Goal: Task Accomplishment & Management: Manage account settings

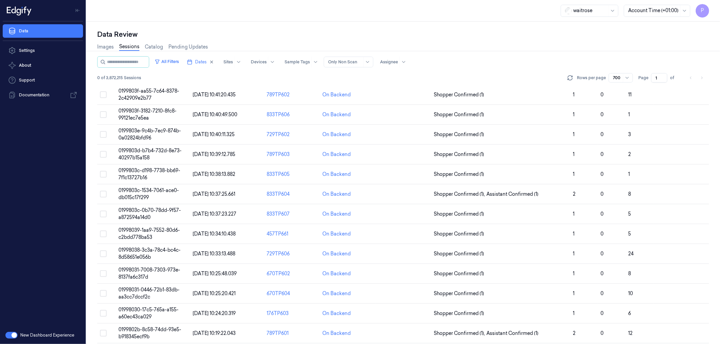
scroll to position [11365, 0]
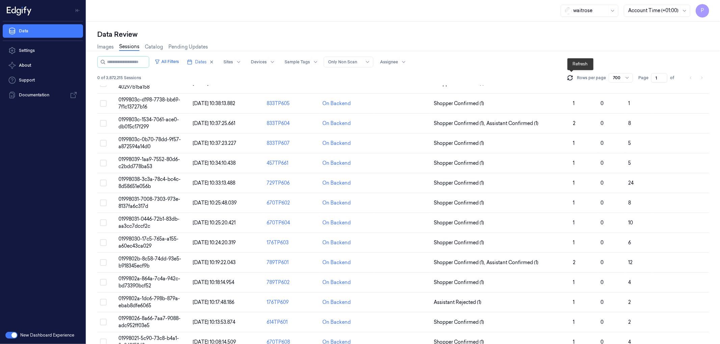
click at [573, 75] on icon at bounding box center [570, 78] width 7 height 7
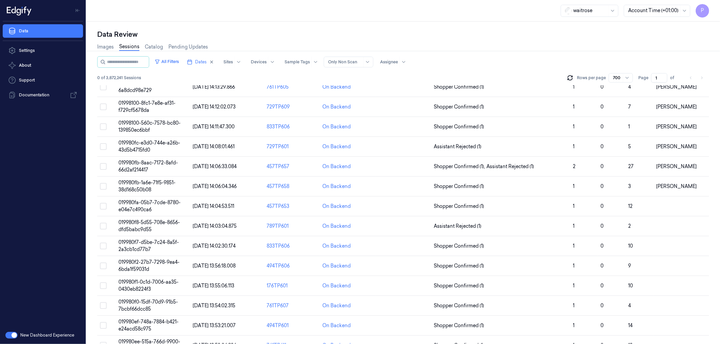
scroll to position [7155, 0]
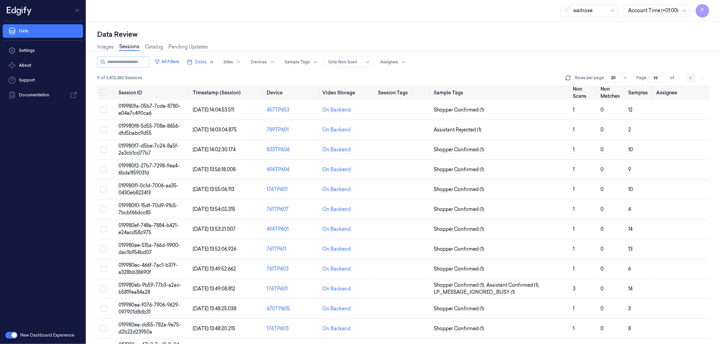
click at [690, 78] on icon "Go to previous page" at bounding box center [690, 78] width 1 height 2
type input "18"
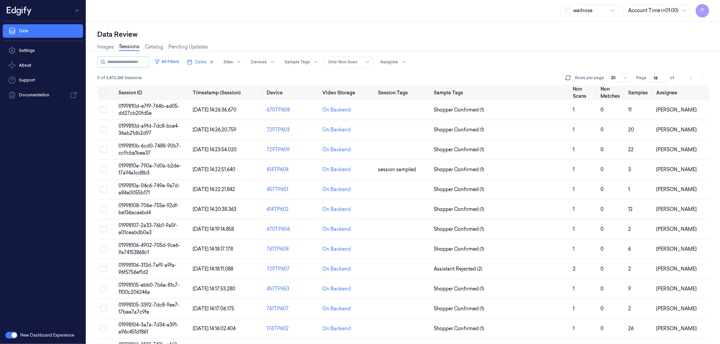
click at [702, 77] on li "pagination" at bounding box center [701, 77] width 9 height 9
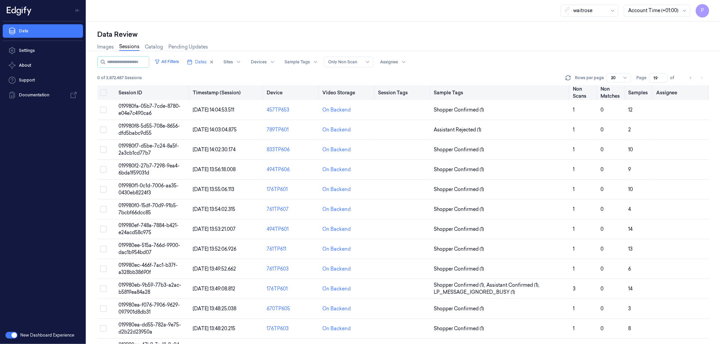
click at [105, 92] on button "Select all" at bounding box center [103, 92] width 7 height 7
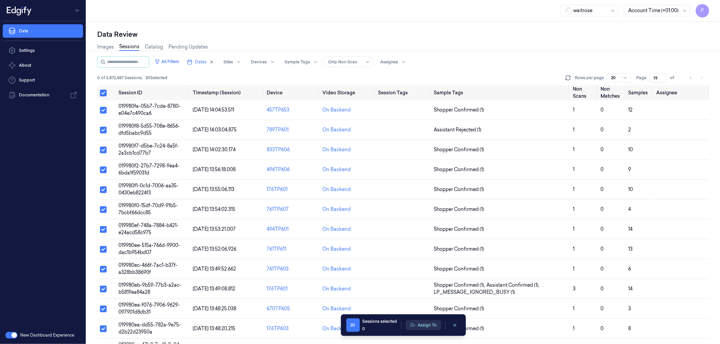
click at [424, 327] on button "Assign To" at bounding box center [423, 326] width 35 height 10
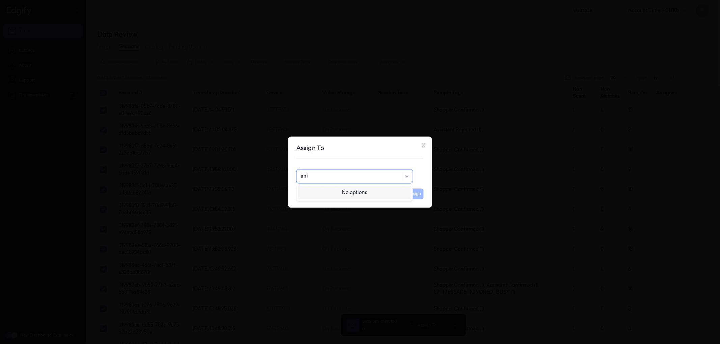
type input "an"
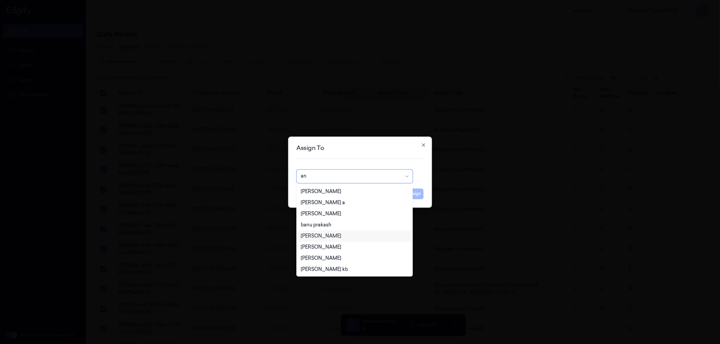
click at [337, 238] on div "Ankitha Naik" at bounding box center [354, 236] width 107 height 7
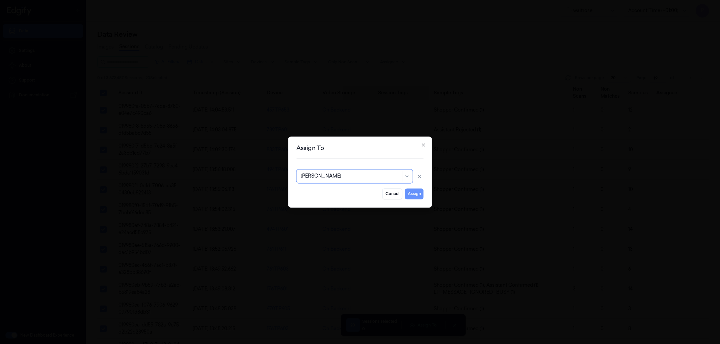
click at [413, 195] on button "Assign" at bounding box center [414, 194] width 19 height 11
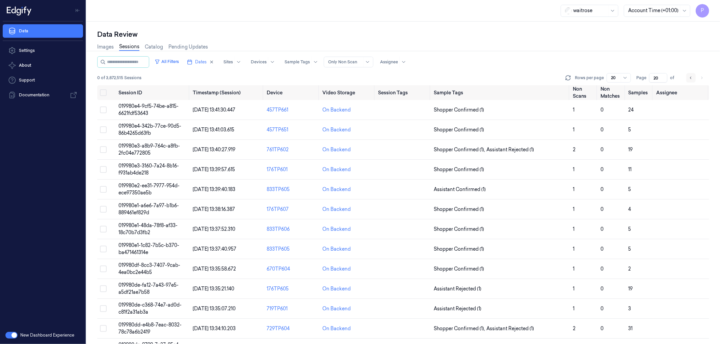
click at [690, 76] on icon "Go to previous page" at bounding box center [691, 77] width 4 height 5
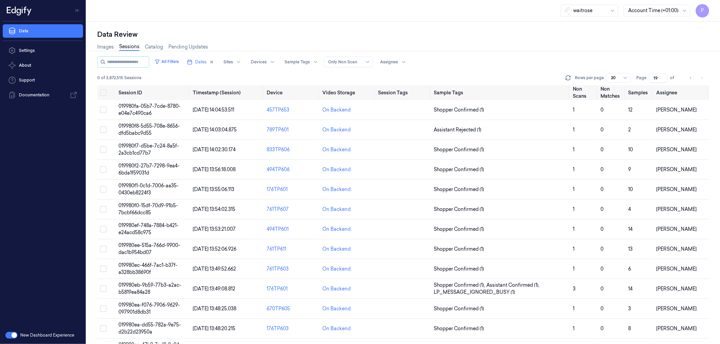
type input "20"
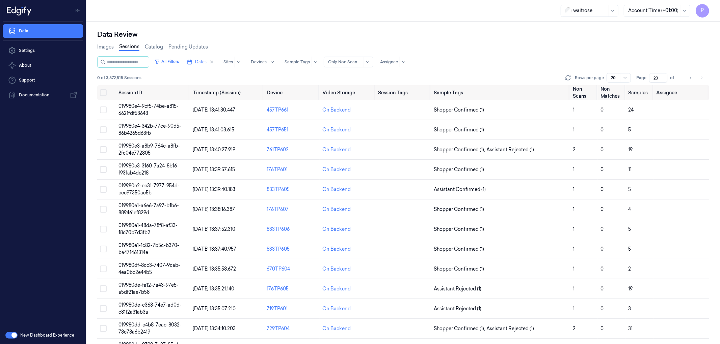
click at [571, 53] on div "Images Sessions Catalog Pending Updates" at bounding box center [403, 47] width 612 height 17
click at [570, 76] on icon at bounding box center [567, 78] width 7 height 7
click at [544, 52] on div "Images Sessions Catalog Pending Updates" at bounding box center [403, 47] width 612 height 17
click at [104, 110] on button "Select row" at bounding box center [103, 110] width 7 height 7
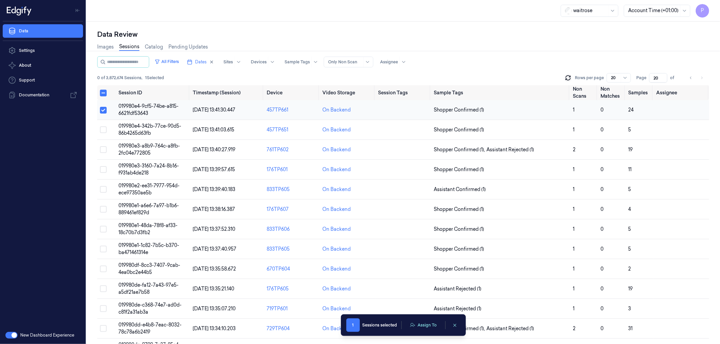
click at [103, 109] on button "Select row" at bounding box center [103, 110] width 7 height 7
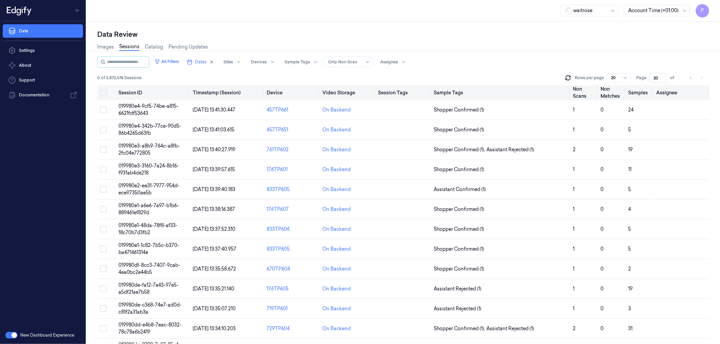
click at [104, 92] on button "Select all" at bounding box center [103, 92] width 7 height 7
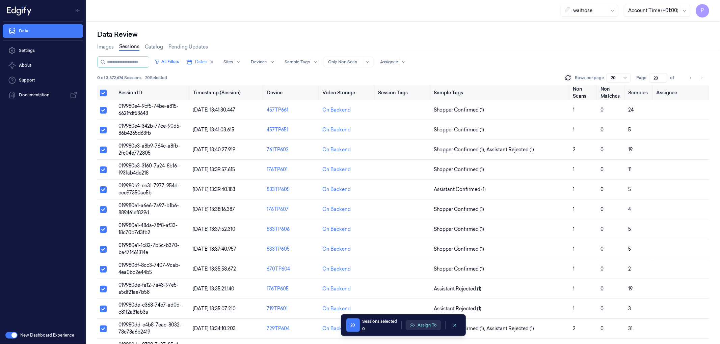
click at [429, 326] on button "Assign To" at bounding box center [423, 326] width 35 height 10
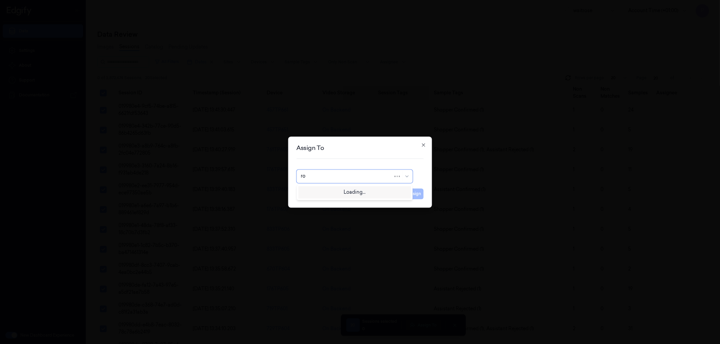
type input "roh"
click at [319, 188] on div "Rohith Acharya" at bounding box center [354, 191] width 113 height 11
click at [414, 196] on button "Assign" at bounding box center [414, 194] width 19 height 11
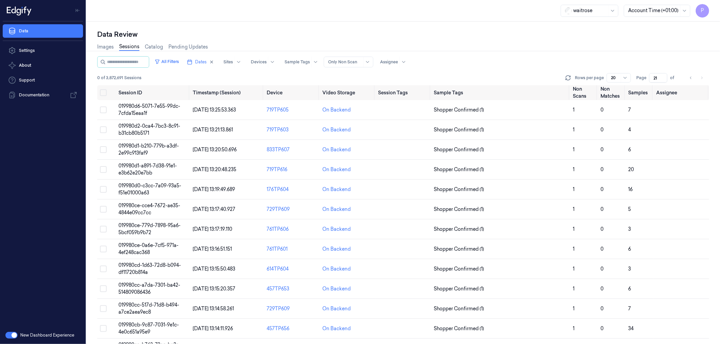
click at [463, 65] on div "All Filters Dates Sites Devices Sample Tags Alert Type Only Non Scan Assignee" at bounding box center [403, 61] width 612 height 11
click at [105, 92] on button "Select all" at bounding box center [103, 92] width 7 height 7
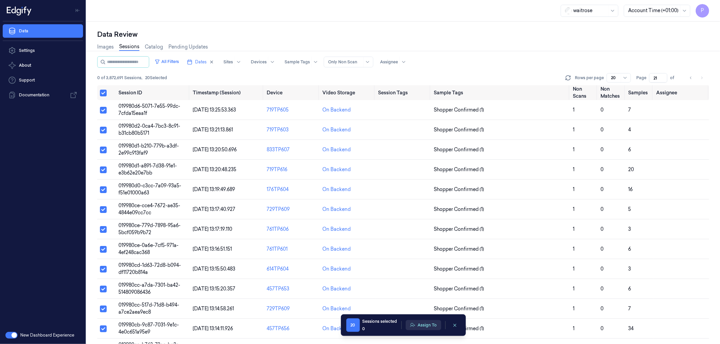
click at [425, 325] on button "Assign To" at bounding box center [423, 326] width 35 height 10
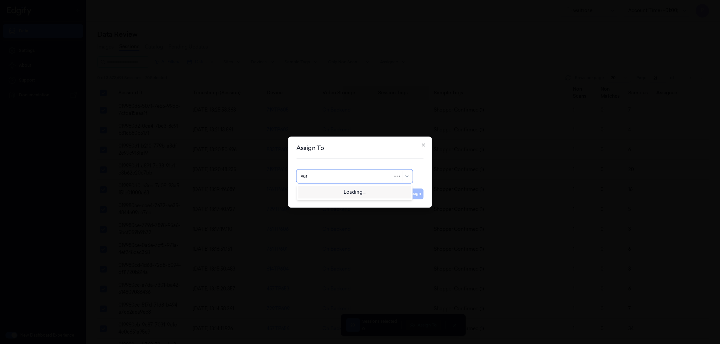
type input "vars"
click at [345, 193] on div "Varsha Poojary" at bounding box center [354, 191] width 107 height 7
click at [409, 191] on button "Assign" at bounding box center [414, 194] width 19 height 11
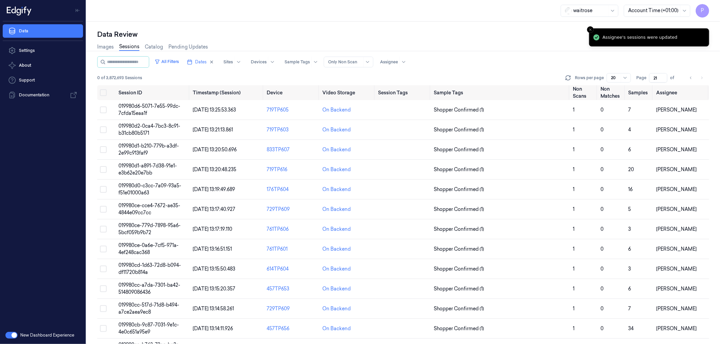
drag, startPoint x: 688, startPoint y: 79, endPoint x: 592, endPoint y: 62, distance: 97.3
click at [689, 79] on button "Go to previous page" at bounding box center [690, 77] width 9 height 9
type input "20"
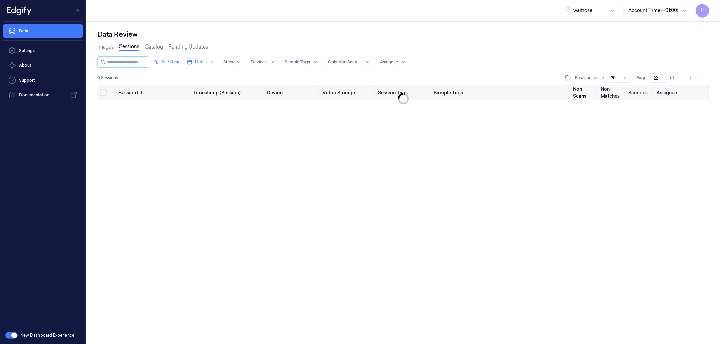
click at [360, 11] on div "waitrose Account Time (+01:00) P" at bounding box center [402, 11] width 633 height 22
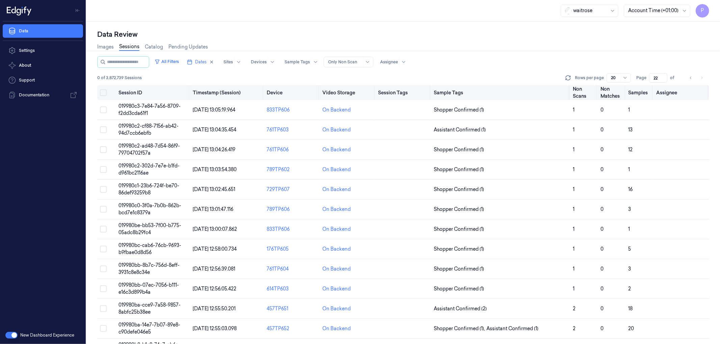
click at [105, 92] on button "Select all" at bounding box center [103, 92] width 7 height 7
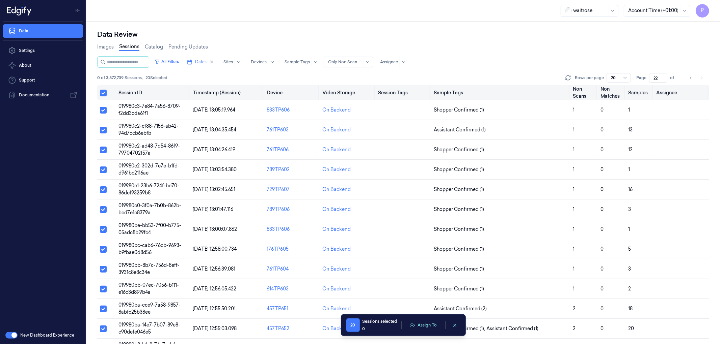
click at [104, 92] on button "Select all" at bounding box center [103, 93] width 7 height 7
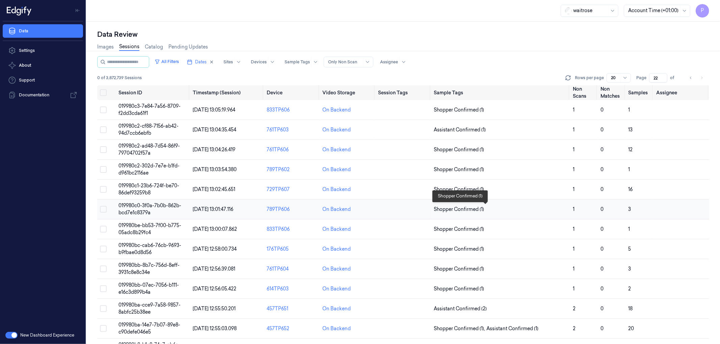
type button "on"
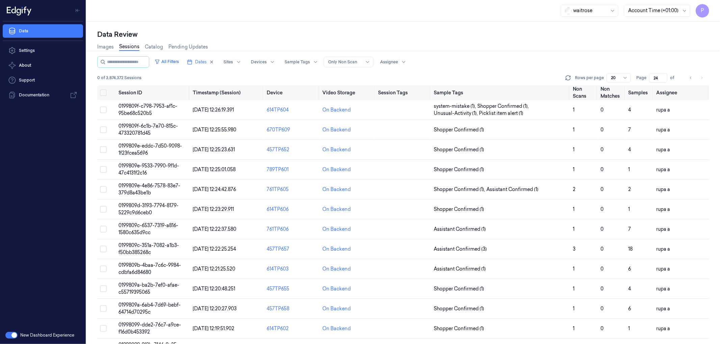
click at [483, 29] on div "Data Review Images Sessions Catalog Pending Updates All Filters Dates Sites Dev…" at bounding box center [402, 183] width 633 height 323
click at [569, 77] on icon at bounding box center [567, 78] width 7 height 7
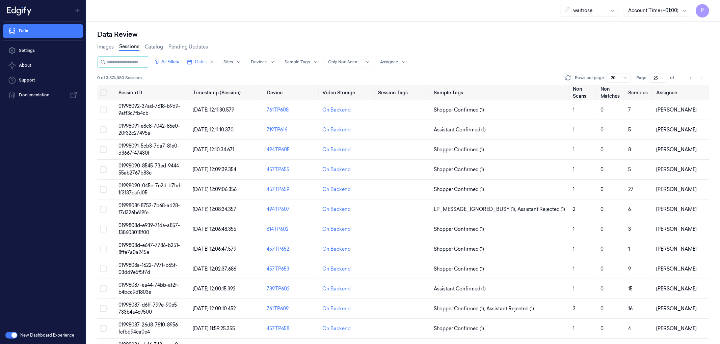
click at [495, 38] on div "Data Review" at bounding box center [403, 34] width 612 height 9
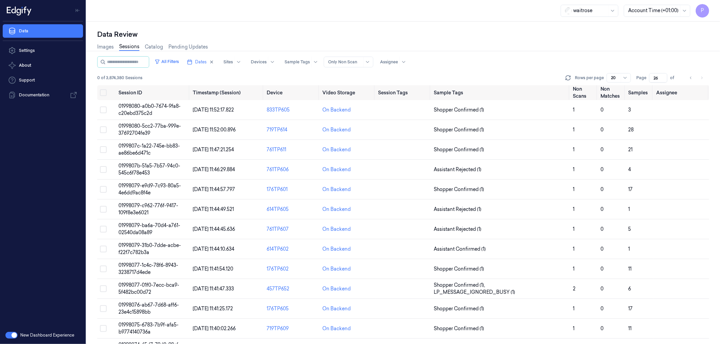
click at [463, 42] on div "Images Sessions Catalog Pending Updates" at bounding box center [403, 47] width 612 height 17
